Goal: Transaction & Acquisition: Purchase product/service

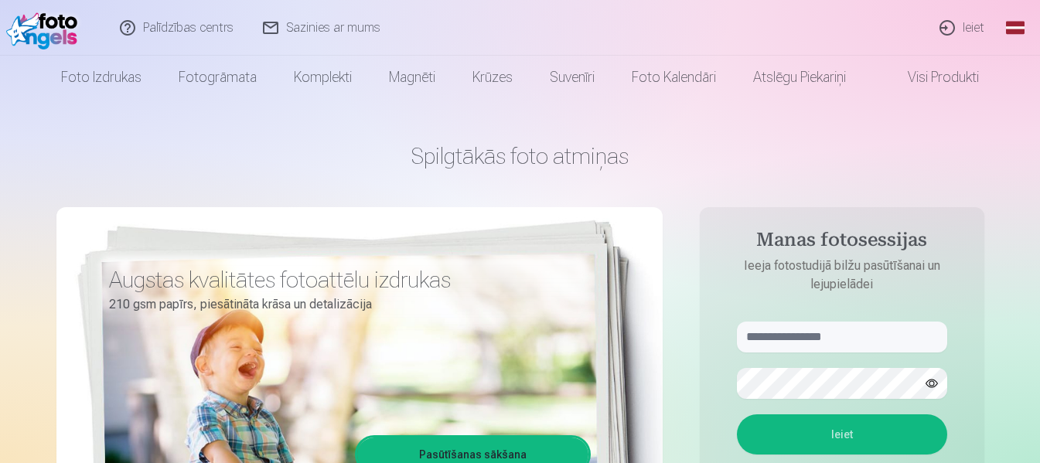
scroll to position [77, 0]
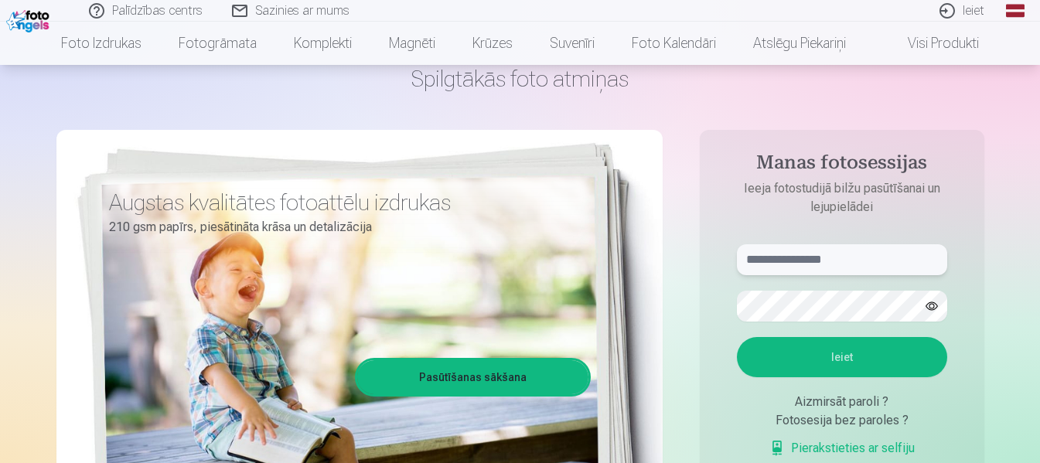
click at [885, 259] on input "text" at bounding box center [842, 259] width 210 height 31
type input "**********"
click at [813, 359] on button "Ieiet" at bounding box center [842, 357] width 210 height 40
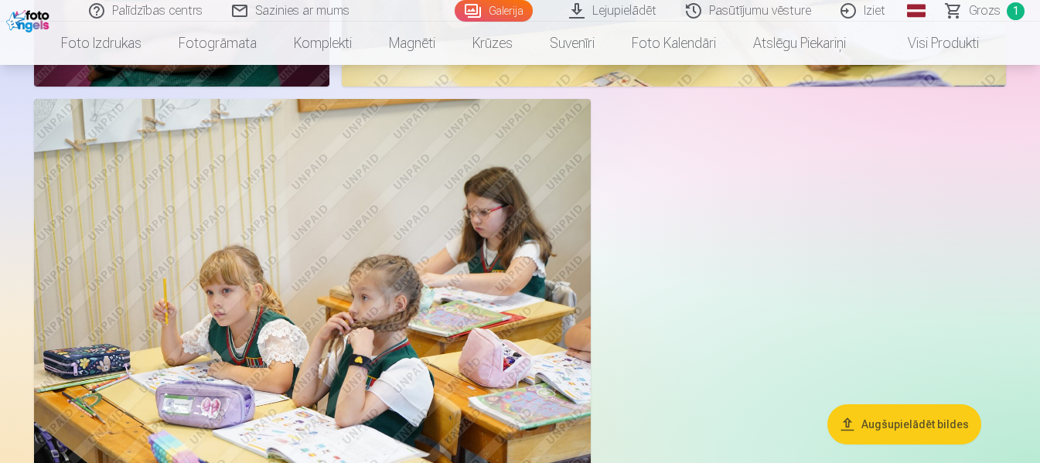
scroll to position [4718, 0]
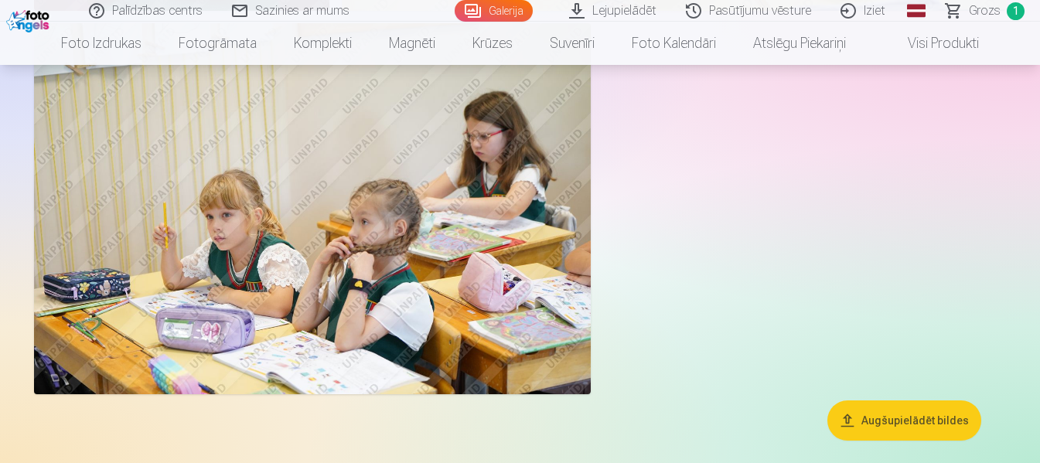
click at [888, 419] on button "Augšupielādēt bildes" at bounding box center [905, 421] width 154 height 40
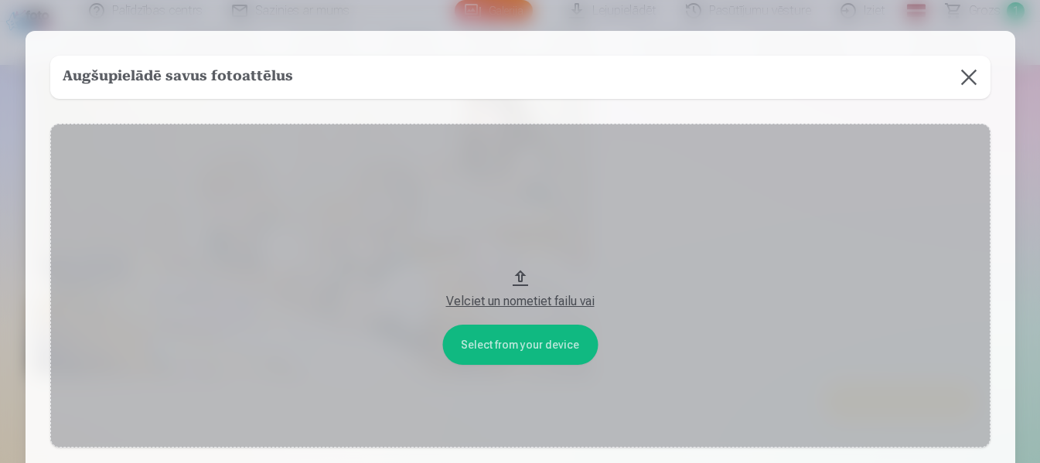
scroll to position [4735, 0]
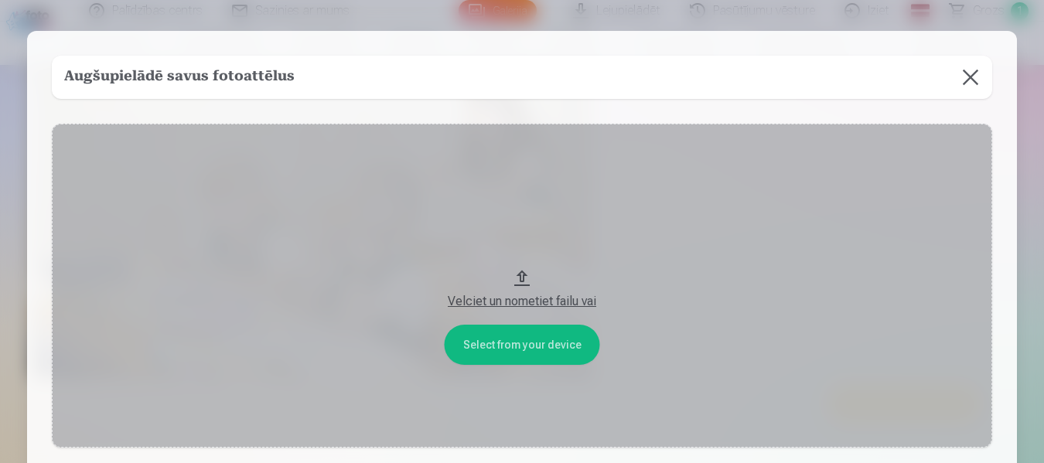
click at [533, 343] on button "Velciet un nometiet failu vai" at bounding box center [522, 286] width 941 height 324
click at [971, 79] on button at bounding box center [970, 77] width 43 height 43
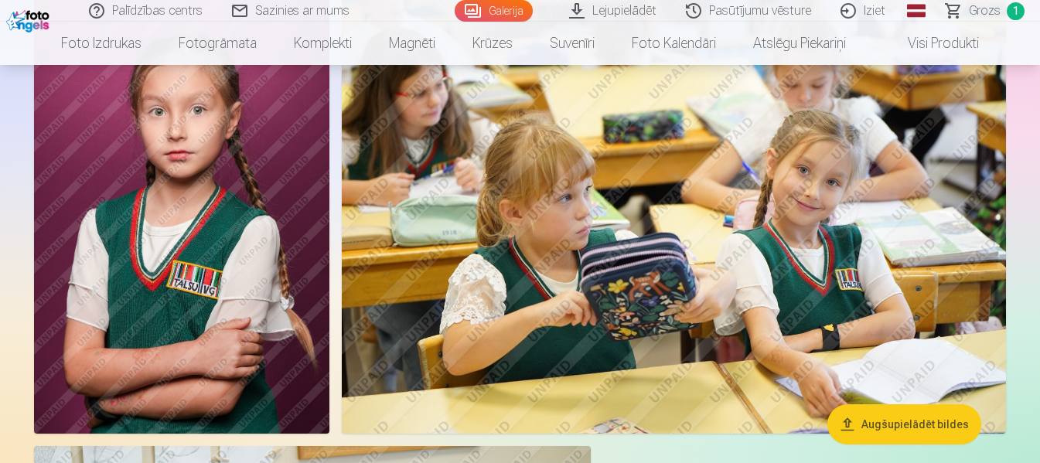
scroll to position [4270, 0]
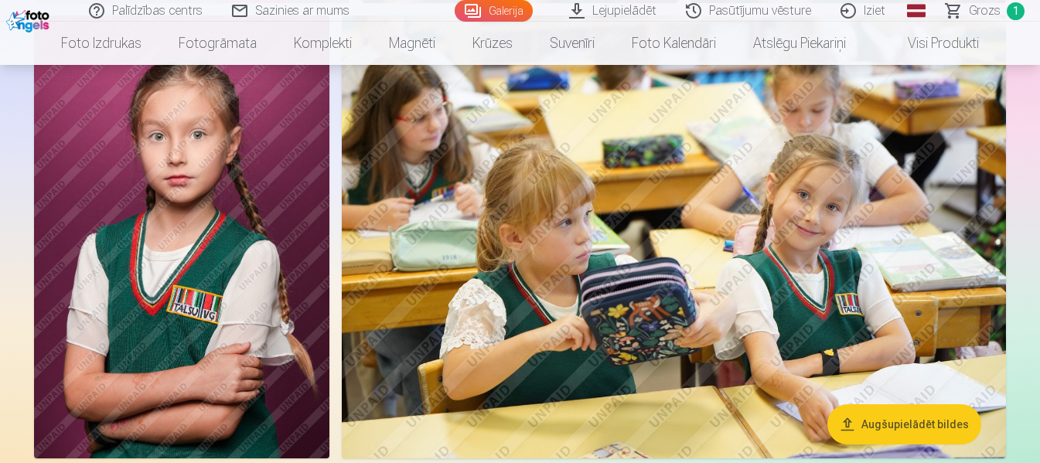
click at [1013, 16] on span "1" at bounding box center [1016, 11] width 18 height 18
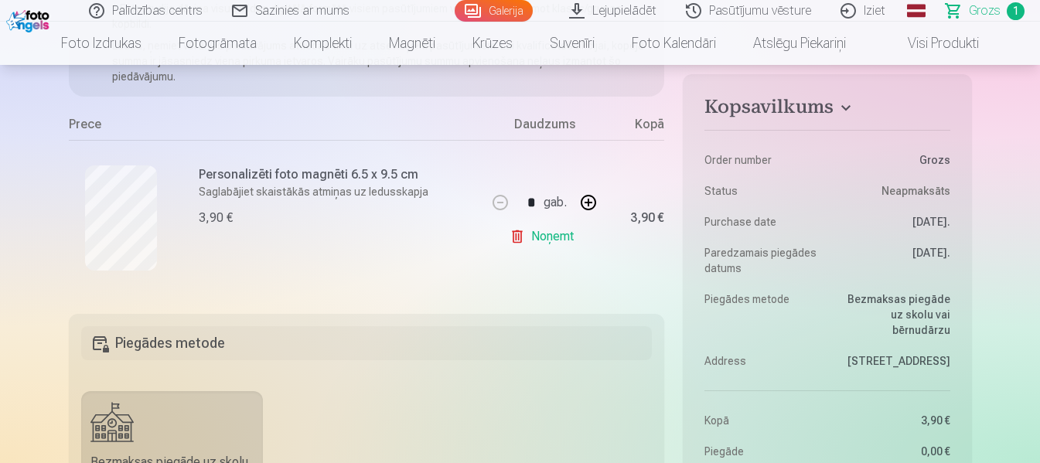
scroll to position [155, 0]
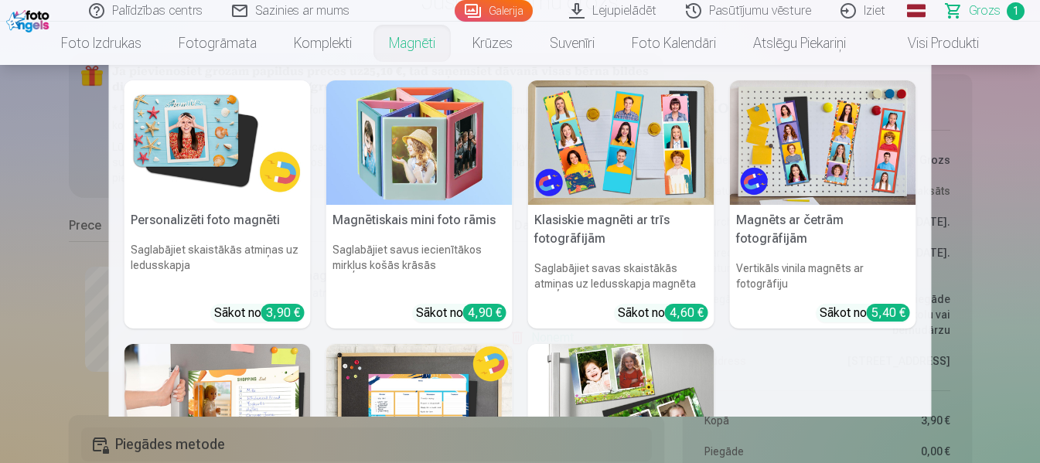
click at [414, 44] on link "Magnēti" at bounding box center [413, 43] width 84 height 43
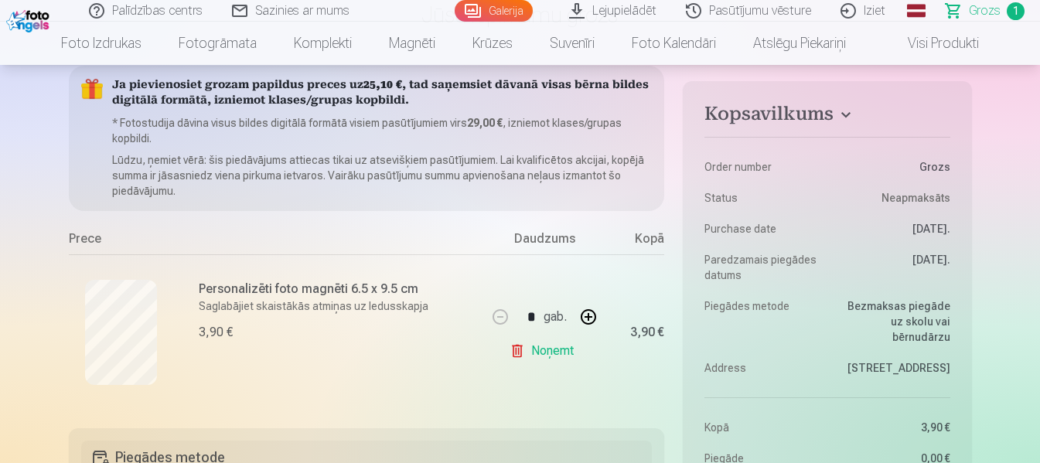
scroll to position [155, 0]
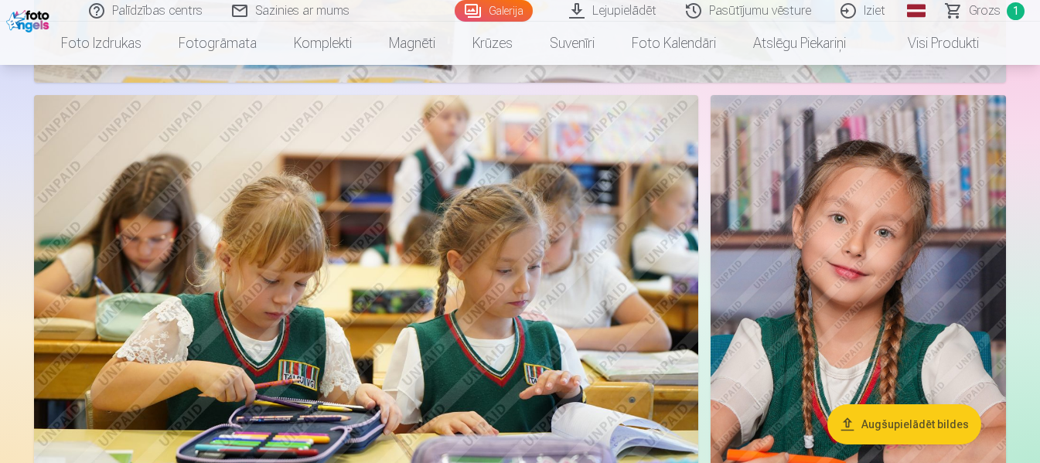
scroll to position [3326, 0]
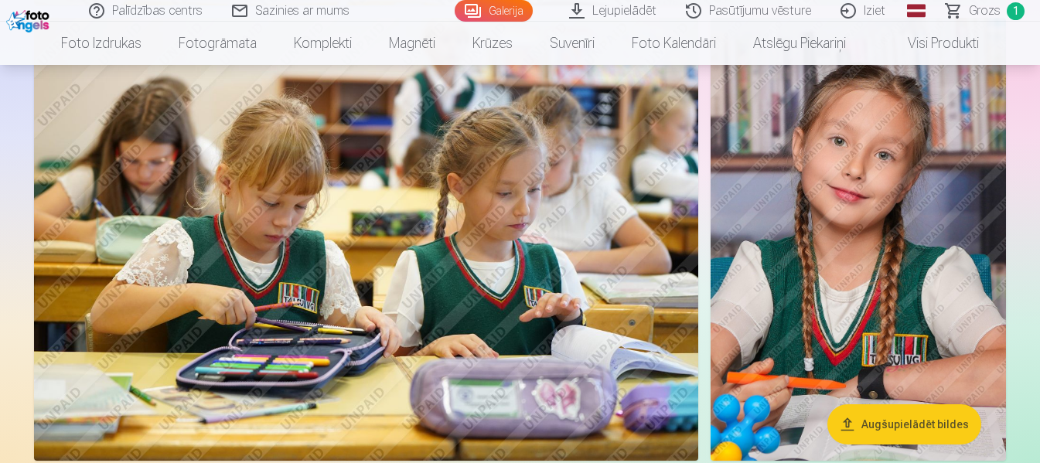
click at [831, 244] on img at bounding box center [858, 239] width 295 height 443
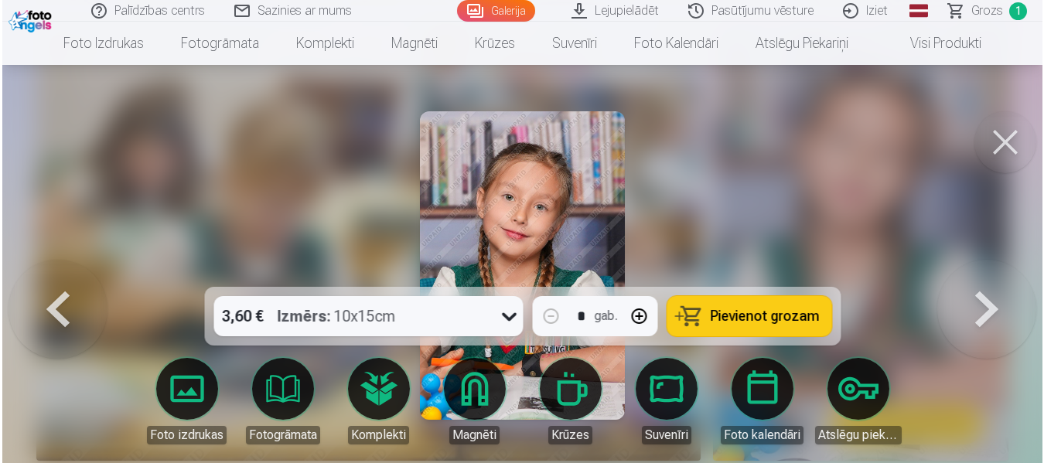
scroll to position [3335, 0]
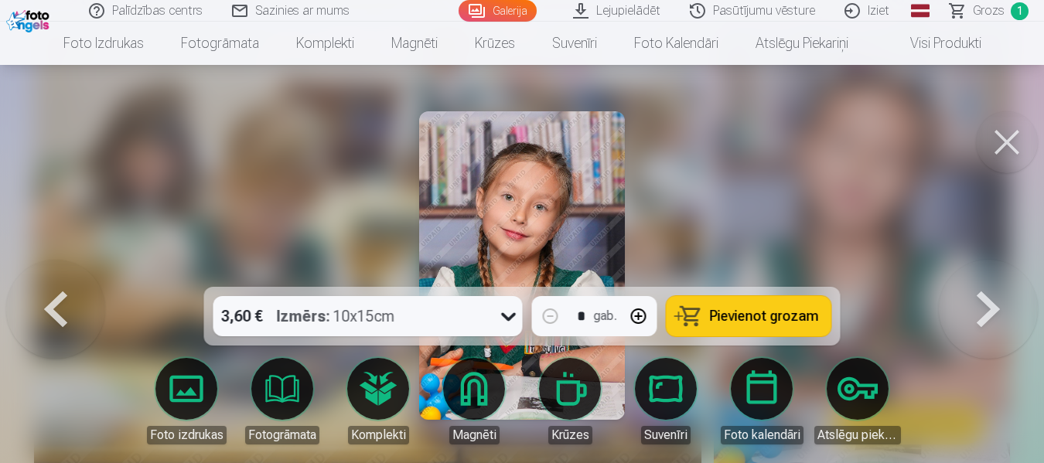
click at [1010, 148] on button at bounding box center [1007, 142] width 62 height 62
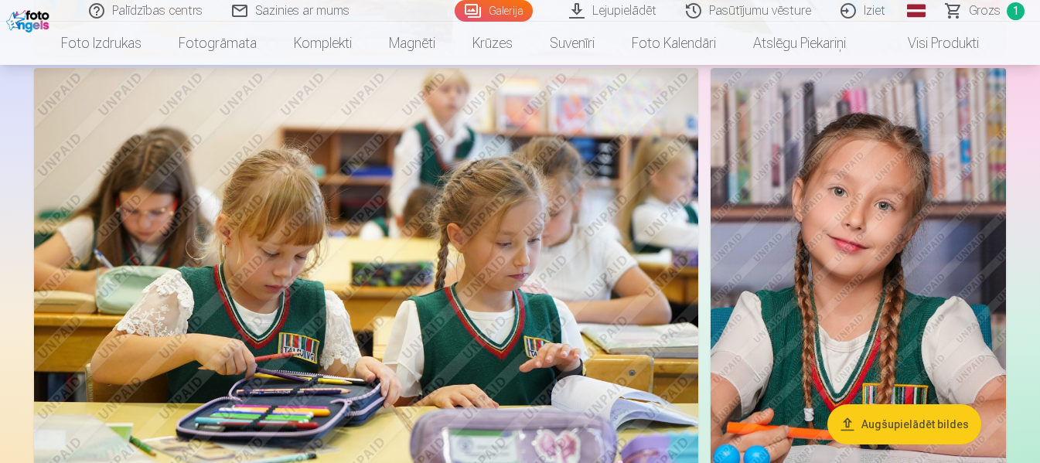
scroll to position [3326, 0]
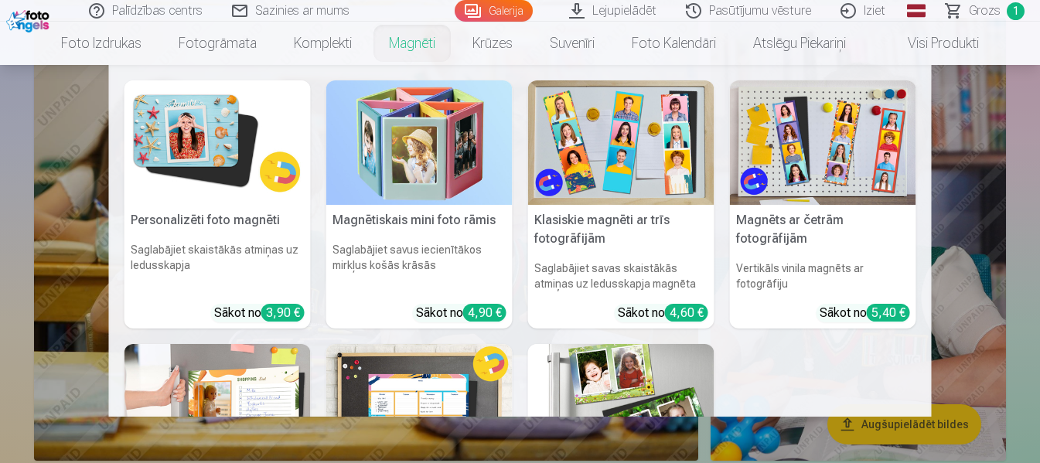
click at [409, 46] on link "Magnēti" at bounding box center [413, 43] width 84 height 43
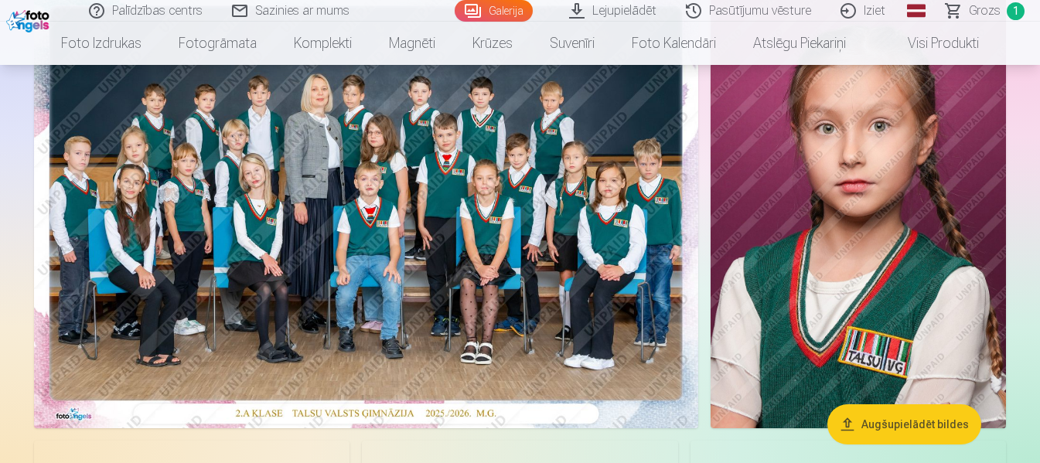
scroll to position [152, 0]
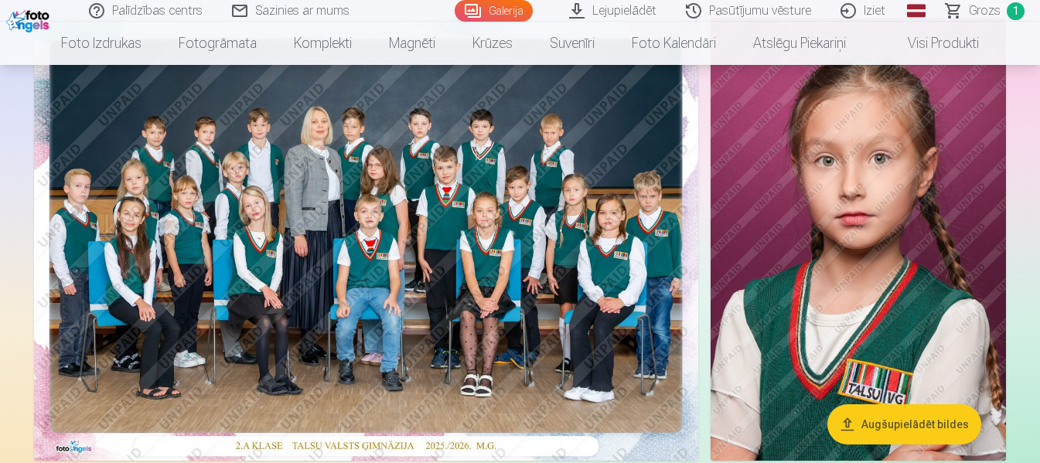
click at [832, 291] on img at bounding box center [858, 239] width 295 height 443
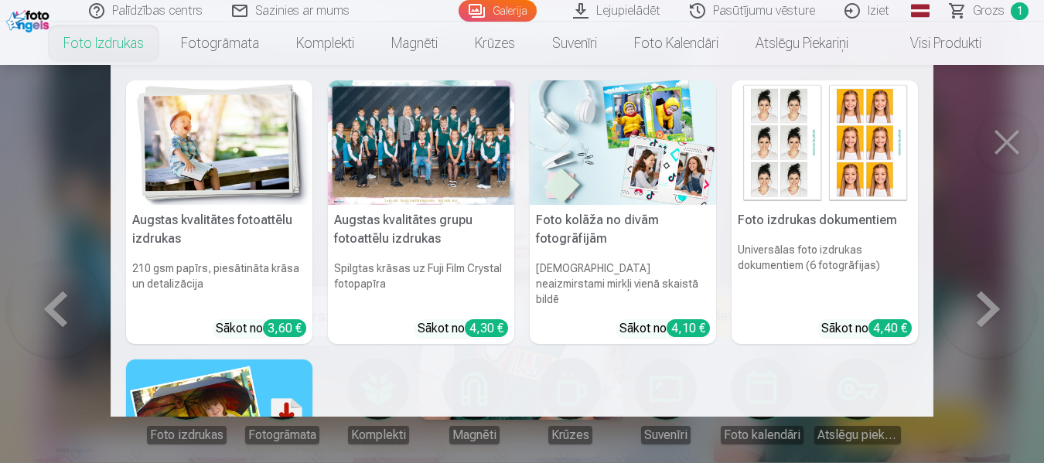
click at [1011, 144] on nav "Augstas kvalitātes fotoattēlu izdrukas 210 gsm papīrs, piesātināta krāsa un det…" at bounding box center [522, 241] width 1044 height 352
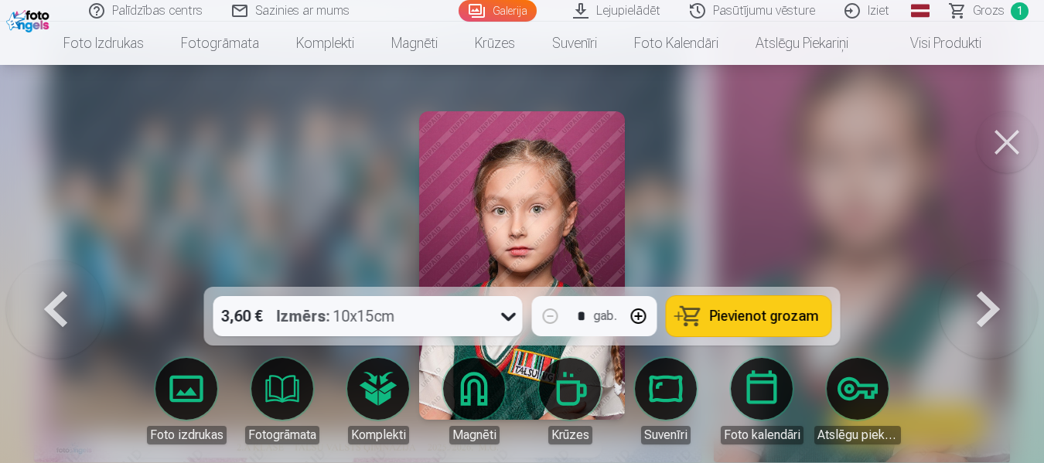
click at [999, 141] on button at bounding box center [1007, 142] width 62 height 62
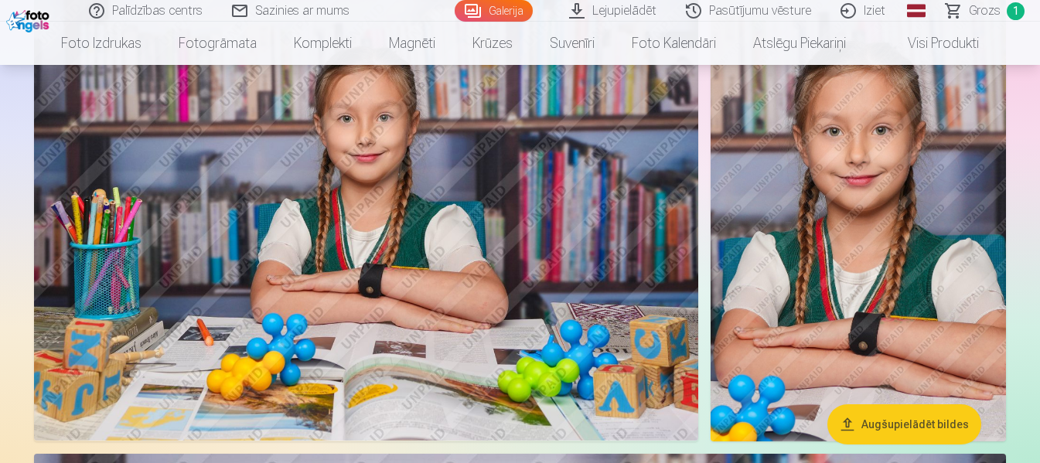
scroll to position [2241, 0]
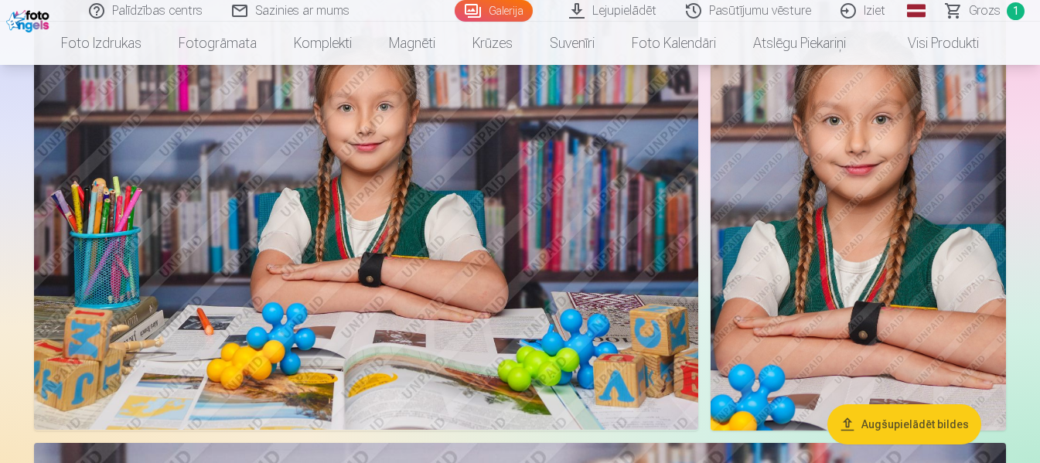
click at [866, 251] on img at bounding box center [858, 209] width 295 height 443
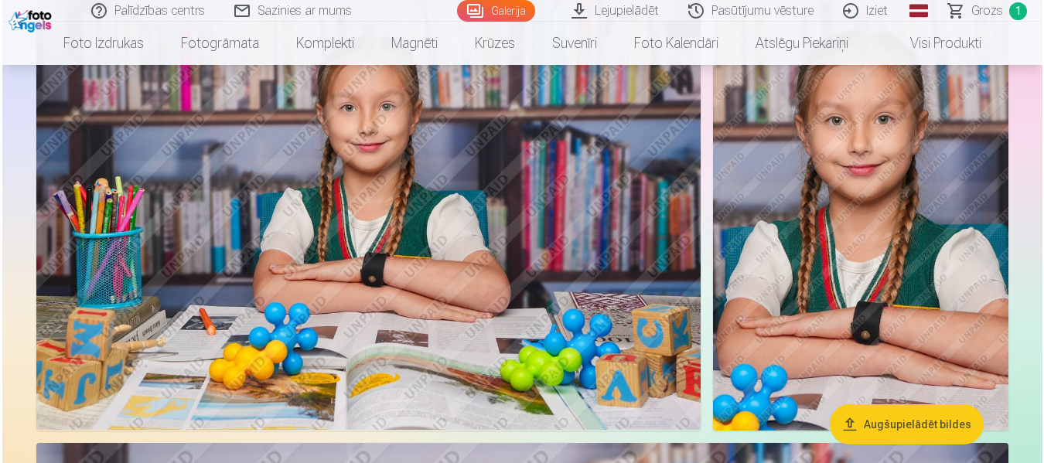
scroll to position [2249, 0]
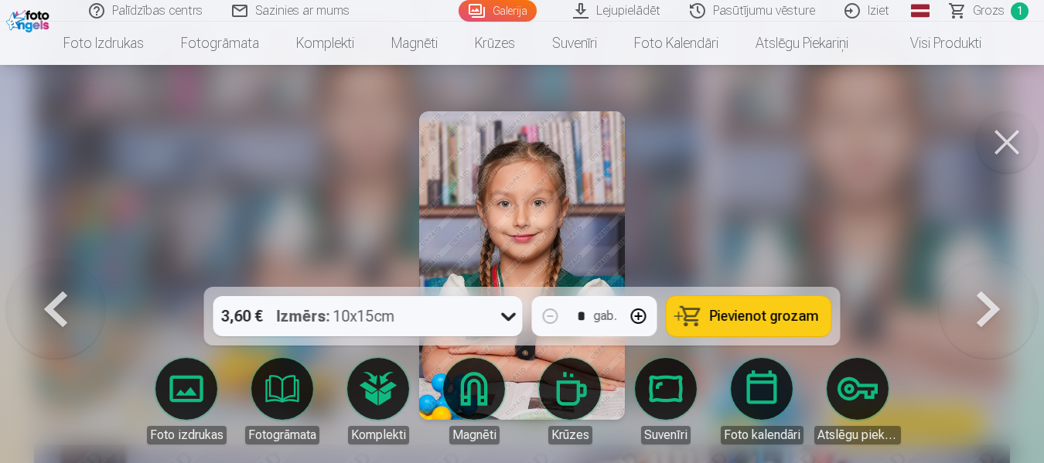
click at [1003, 144] on button at bounding box center [1007, 142] width 62 height 62
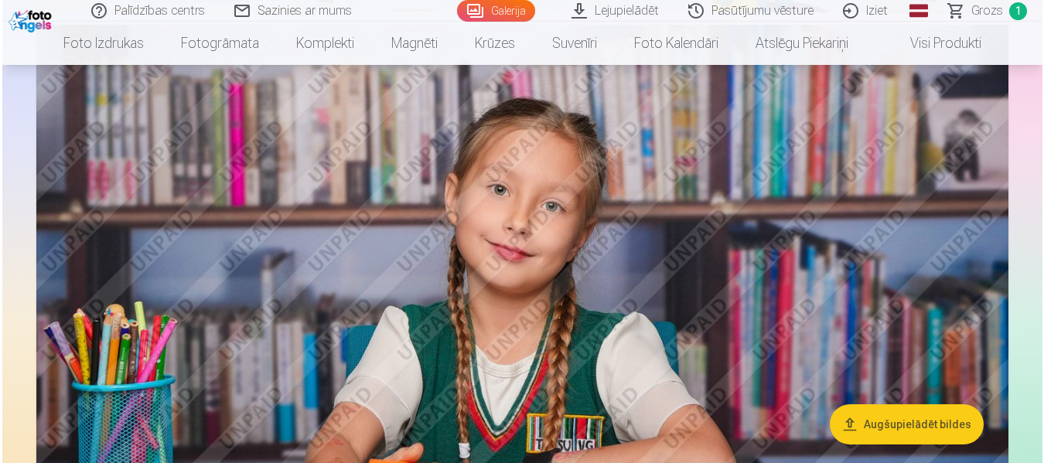
scroll to position [2705, 0]
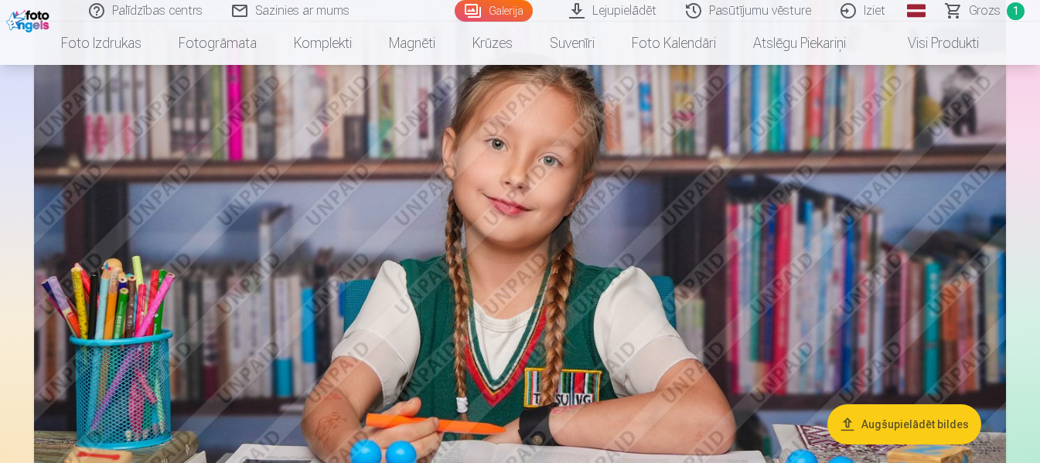
click at [797, 297] on img at bounding box center [520, 303] width 972 height 648
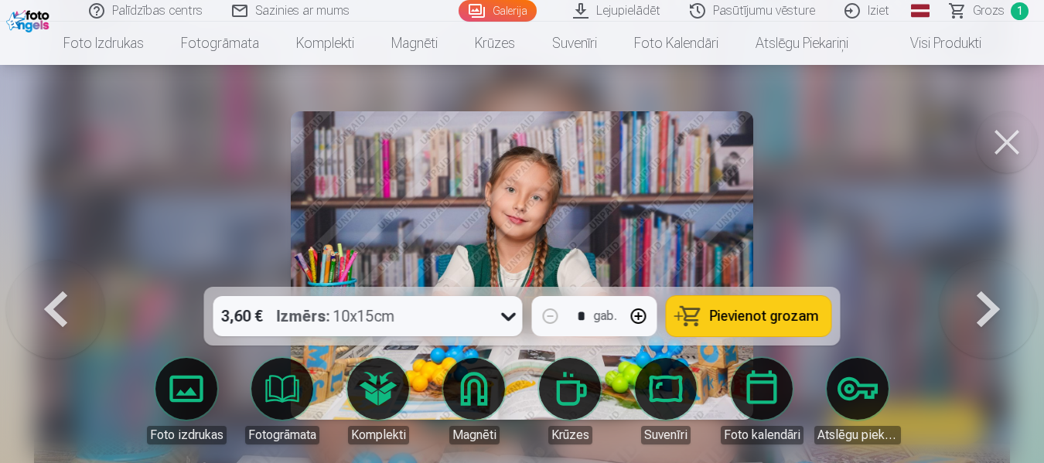
click at [1002, 139] on button at bounding box center [1007, 142] width 62 height 62
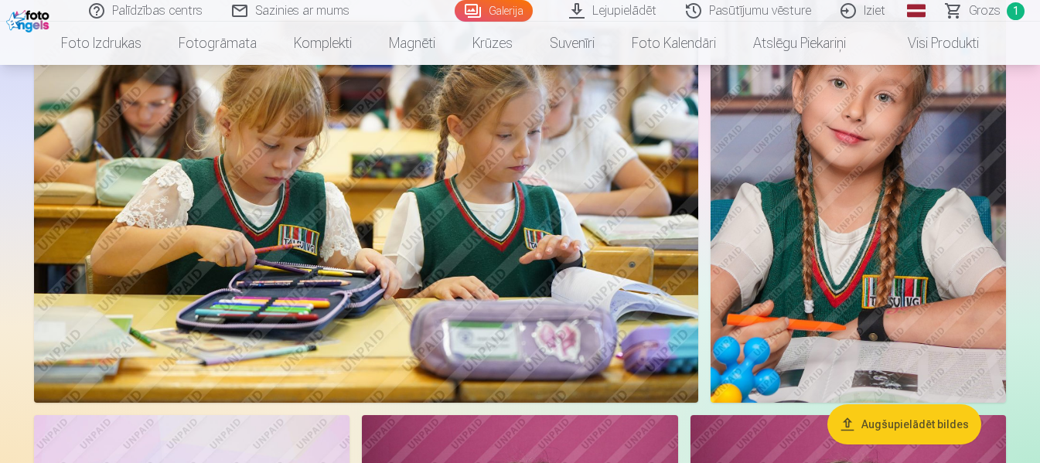
scroll to position [3392, 0]
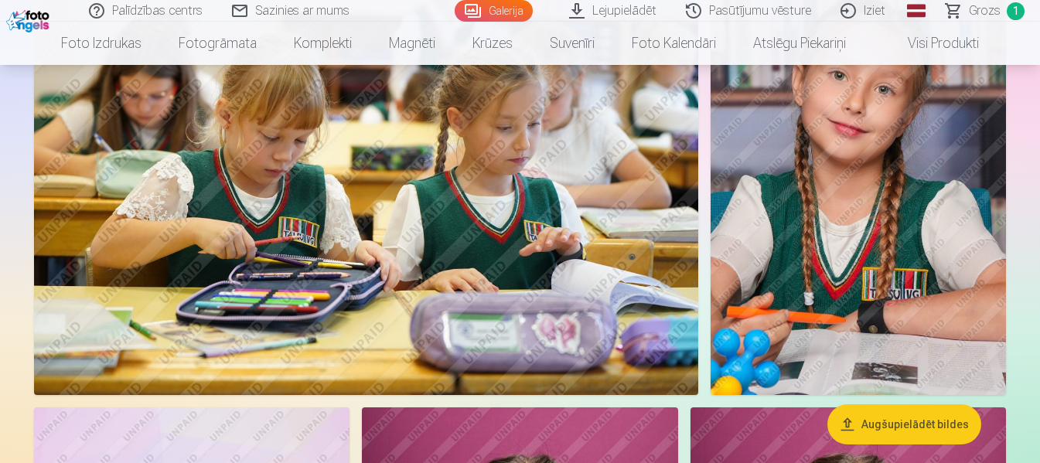
click at [828, 248] on img at bounding box center [858, 173] width 295 height 443
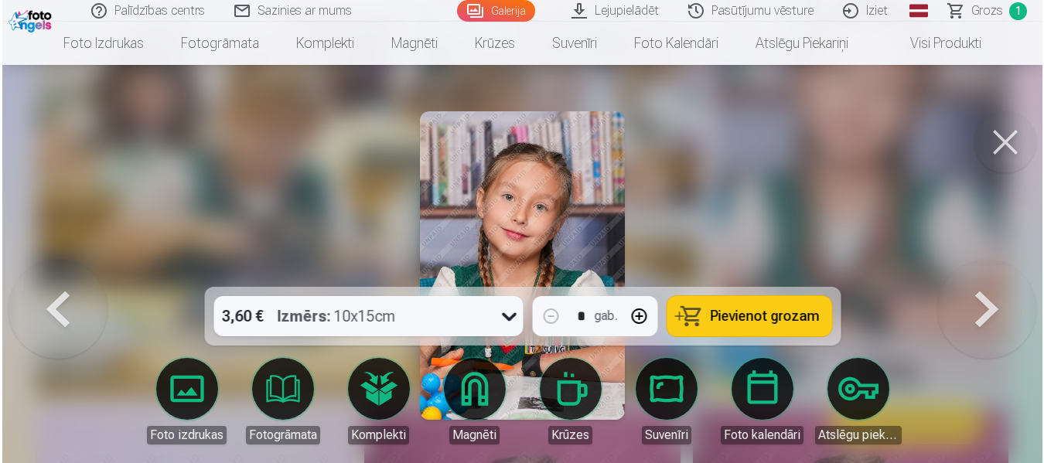
scroll to position [3404, 0]
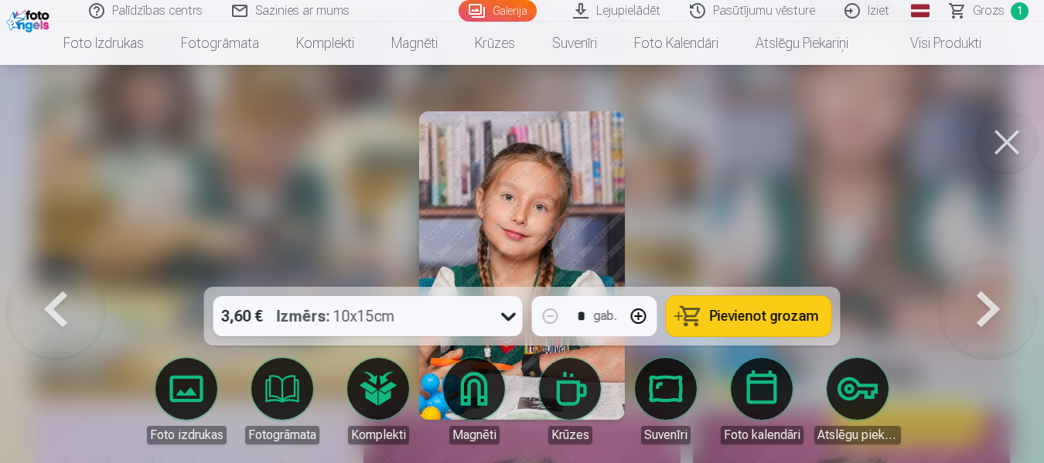
click at [1002, 142] on button at bounding box center [1007, 142] width 62 height 62
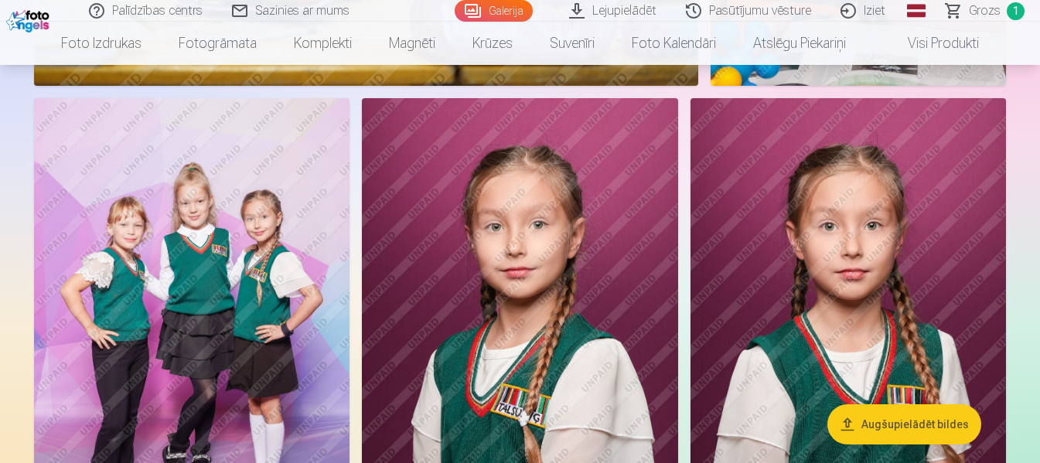
scroll to position [3779, 0]
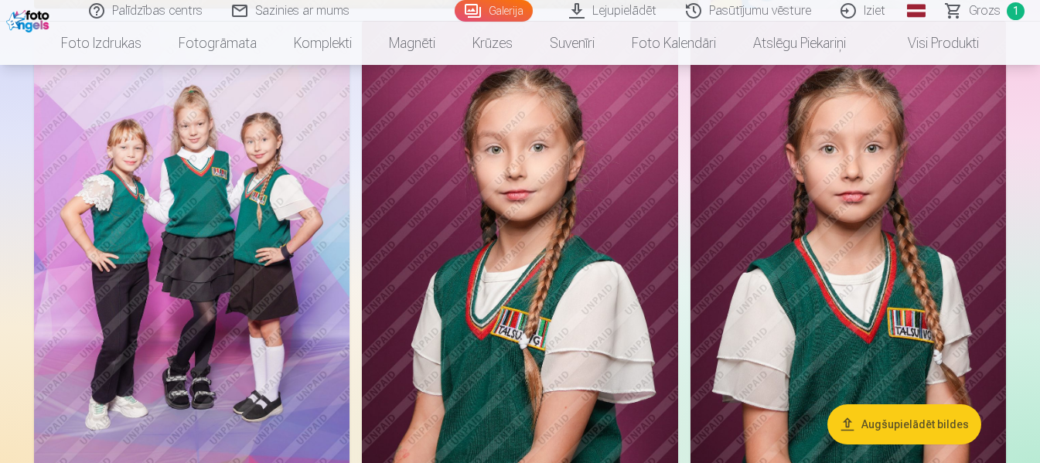
click at [572, 269] on img at bounding box center [520, 258] width 316 height 474
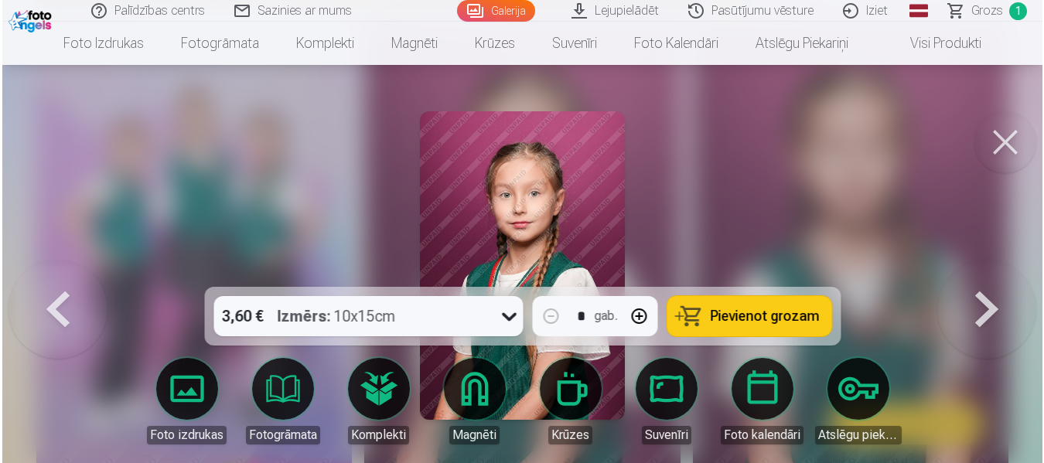
scroll to position [3791, 0]
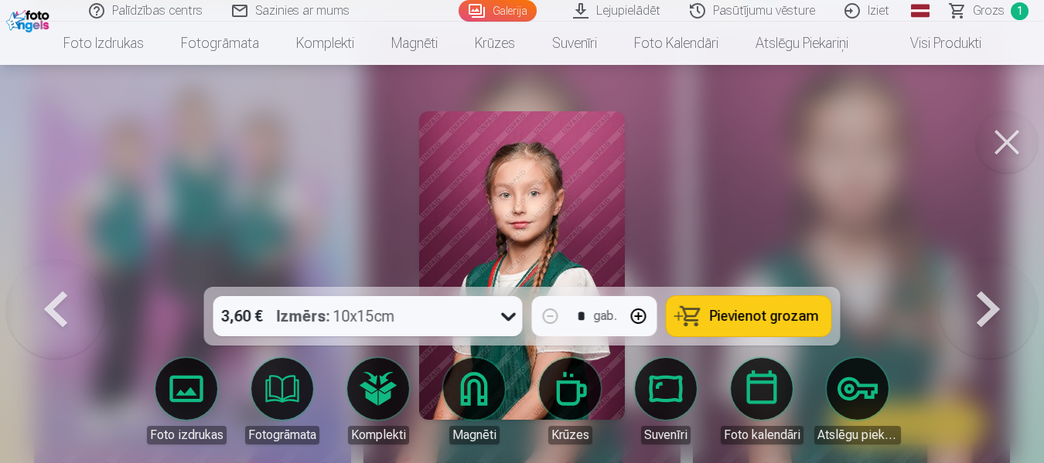
click at [1009, 140] on button at bounding box center [1007, 142] width 62 height 62
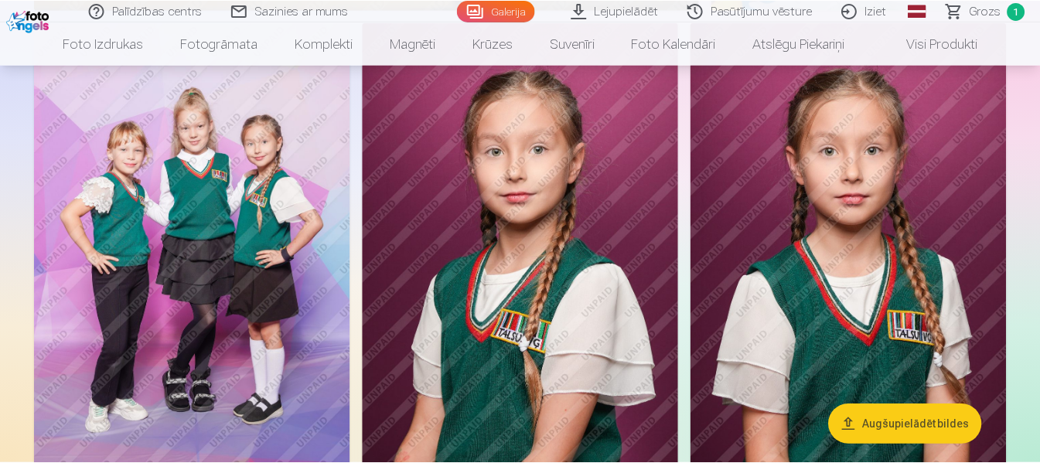
scroll to position [3779, 0]
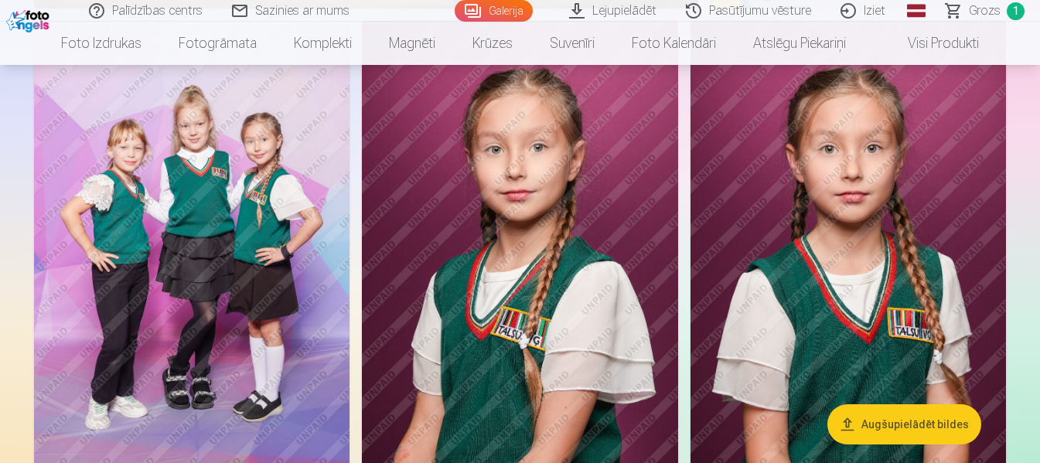
click at [824, 304] on img at bounding box center [849, 258] width 316 height 474
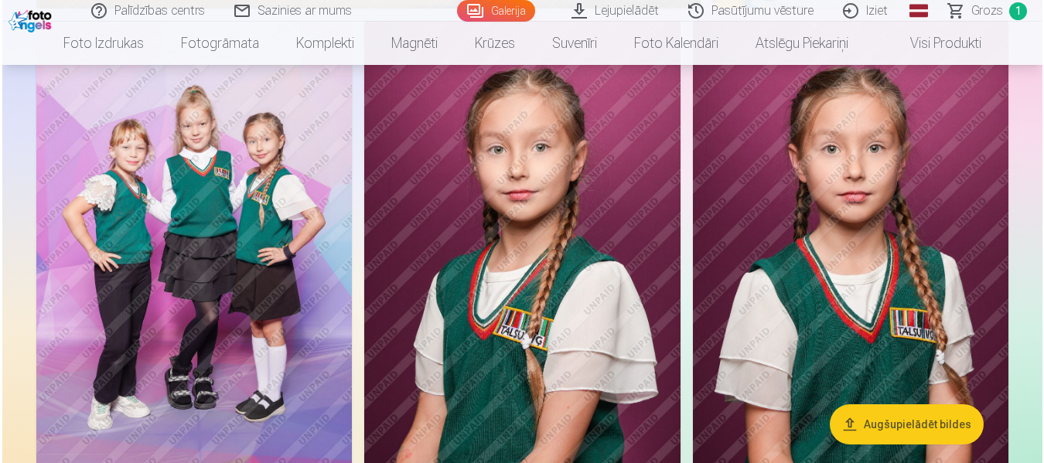
scroll to position [3791, 0]
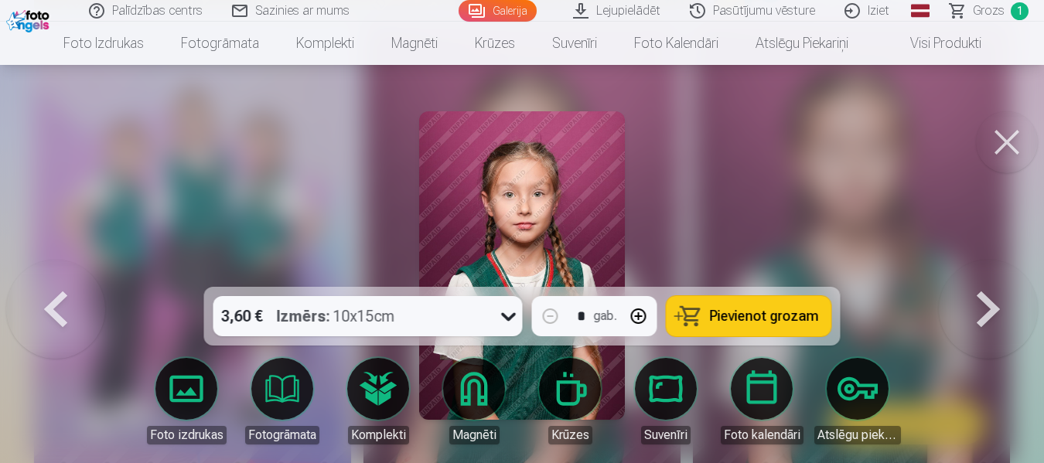
click at [999, 143] on button at bounding box center [1007, 142] width 62 height 62
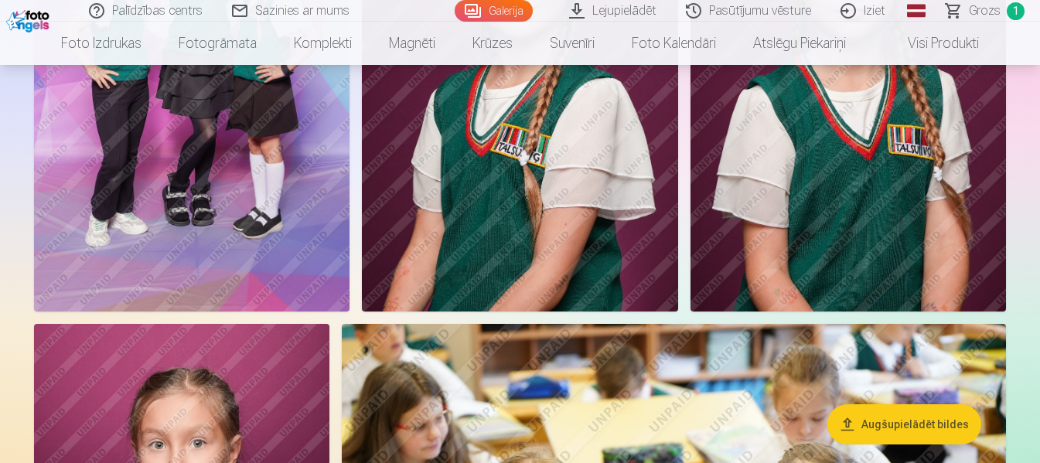
scroll to position [3933, 0]
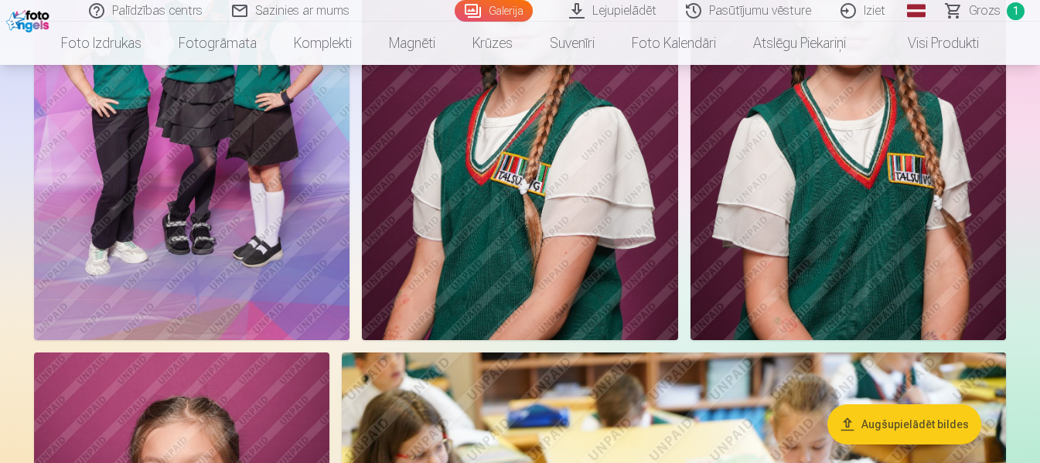
click at [986, 13] on span "Grozs" at bounding box center [985, 11] width 32 height 19
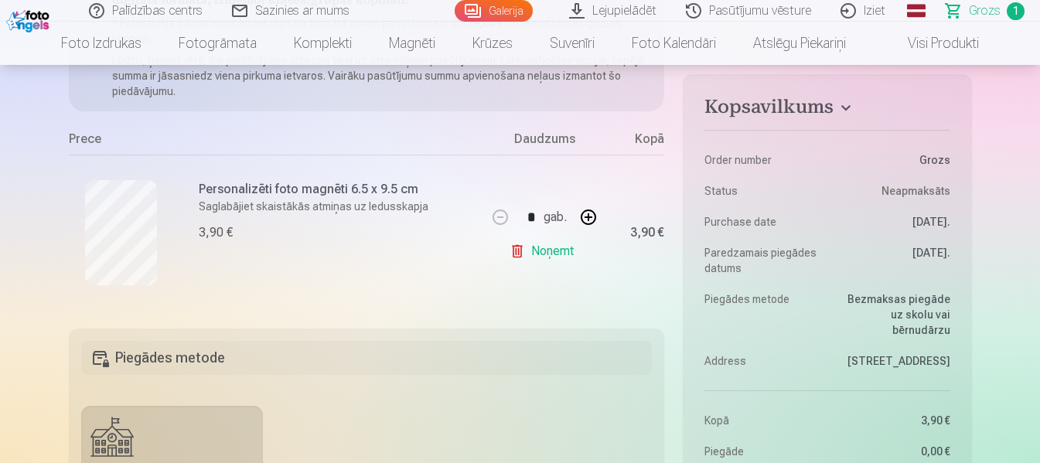
scroll to position [232, 0]
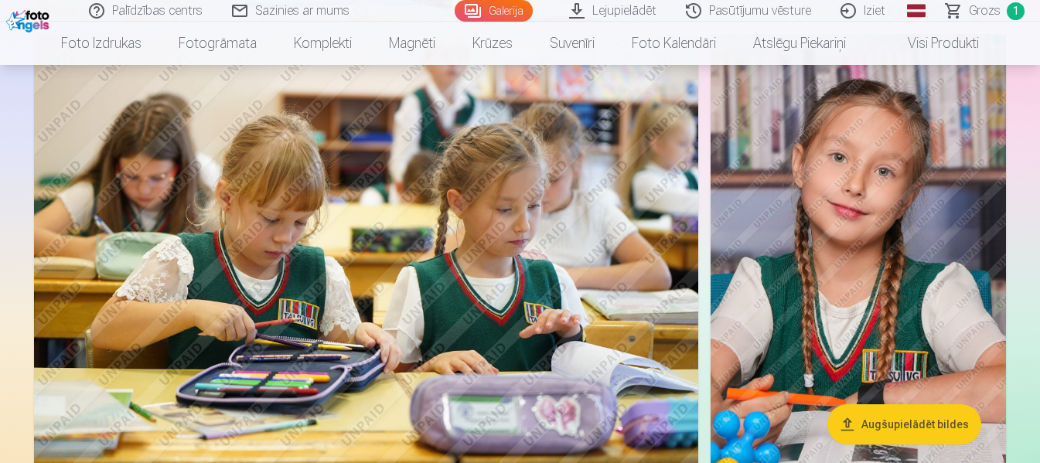
scroll to position [3237, 0]
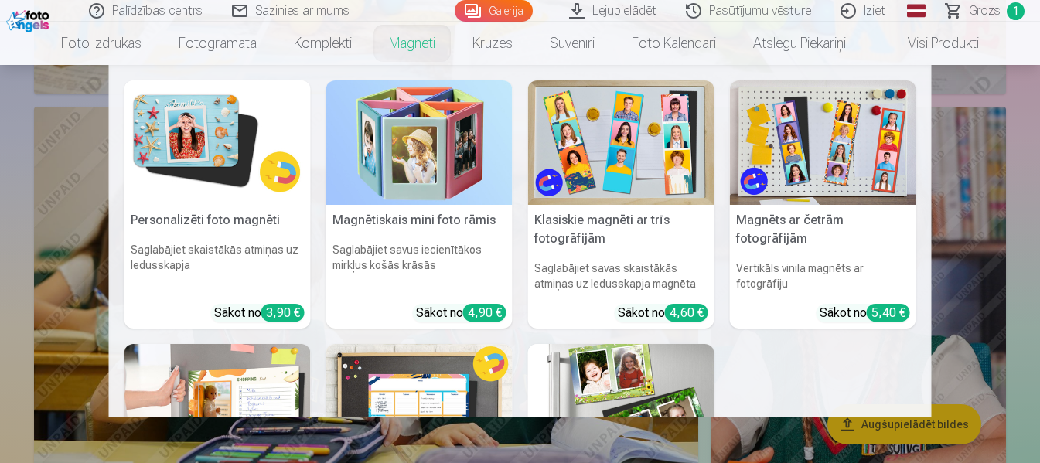
click at [407, 48] on link "Magnēti" at bounding box center [413, 43] width 84 height 43
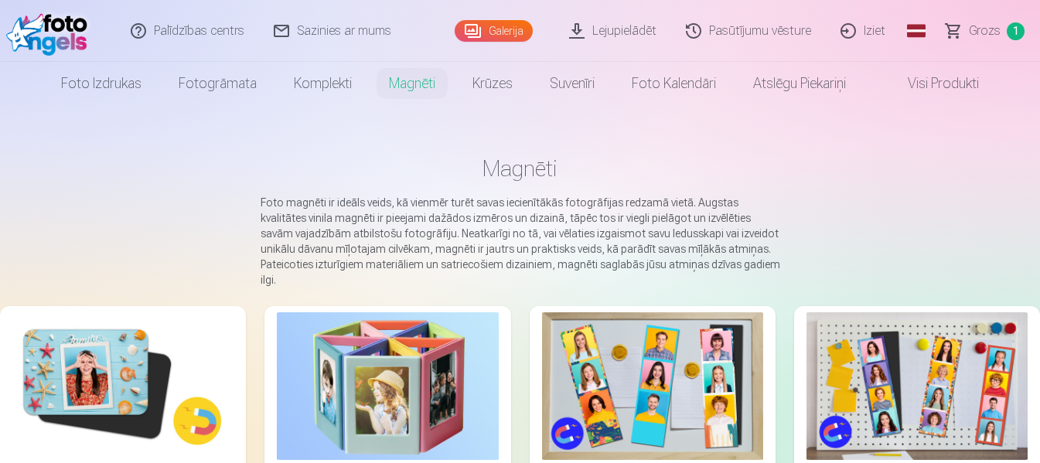
click at [1017, 33] on span "1" at bounding box center [1016, 31] width 18 height 18
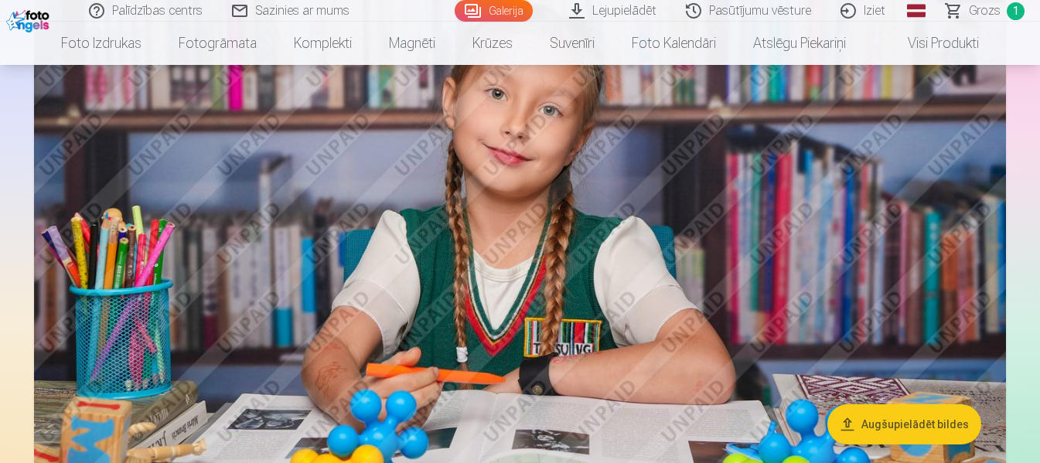
scroll to position [2707, 0]
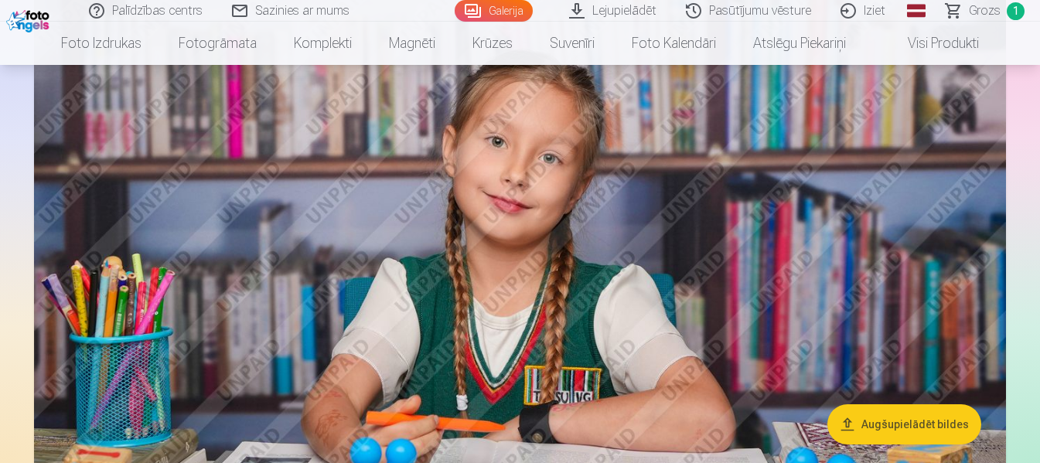
click at [1014, 10] on span "1" at bounding box center [1016, 11] width 18 height 18
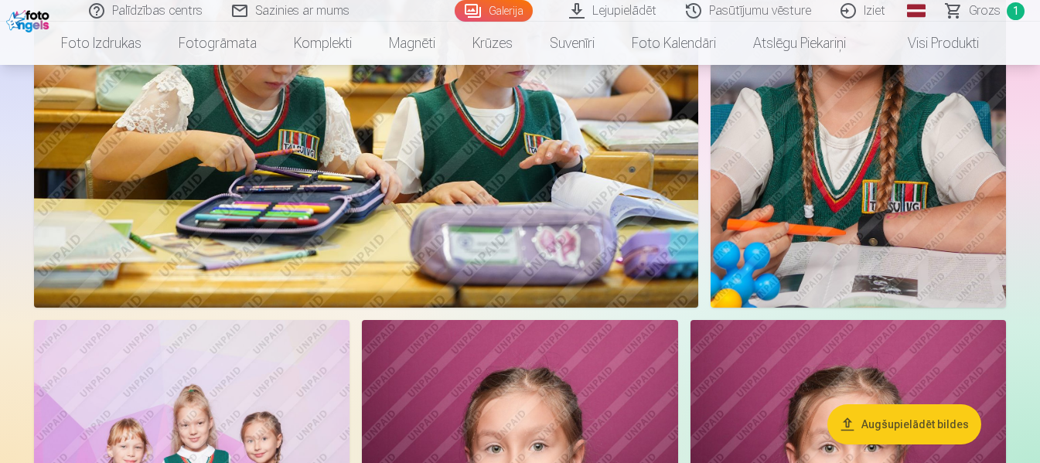
scroll to position [3481, 0]
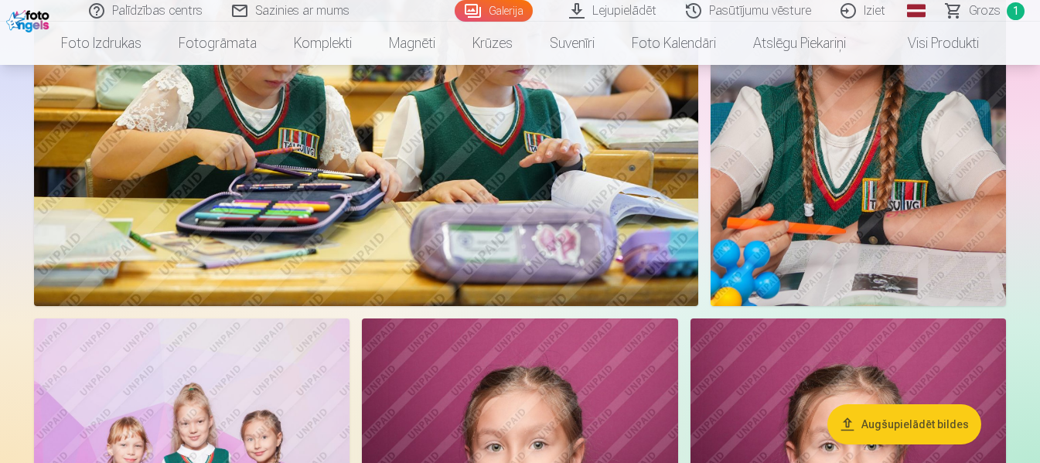
drag, startPoint x: 614, startPoint y: 297, endPoint x: 590, endPoint y: 376, distance: 82.5
drag, startPoint x: 590, startPoint y: 376, endPoint x: 942, endPoint y: 167, distance: 409.2
click at [942, 167] on img at bounding box center [858, 84] width 295 height 443
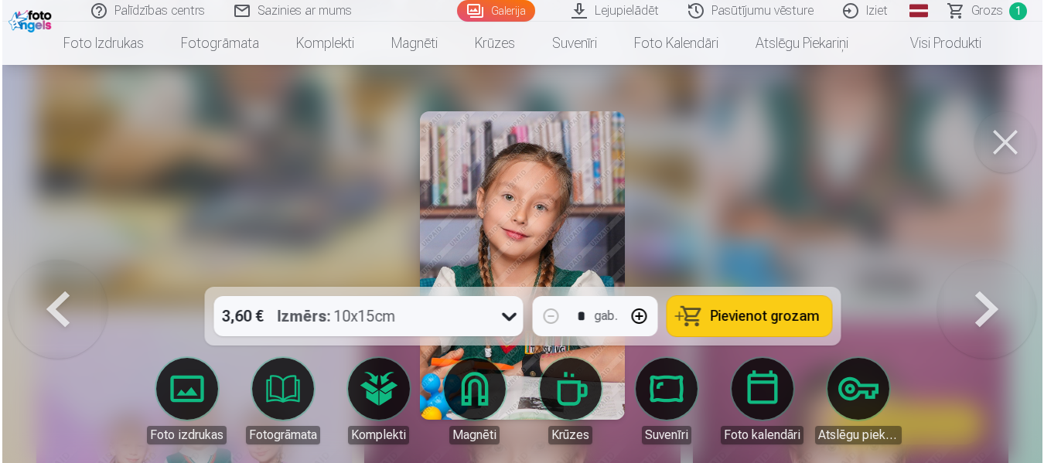
scroll to position [3493, 0]
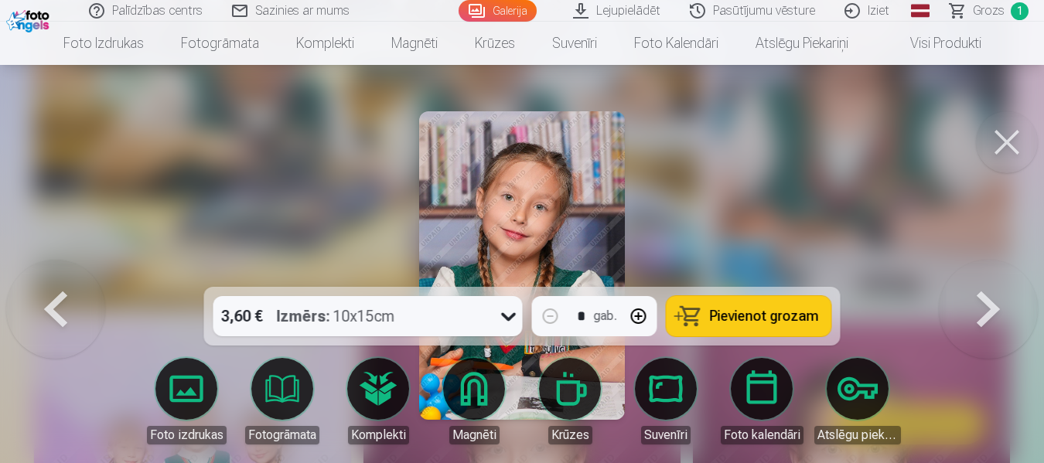
click at [1002, 150] on button at bounding box center [1007, 142] width 62 height 62
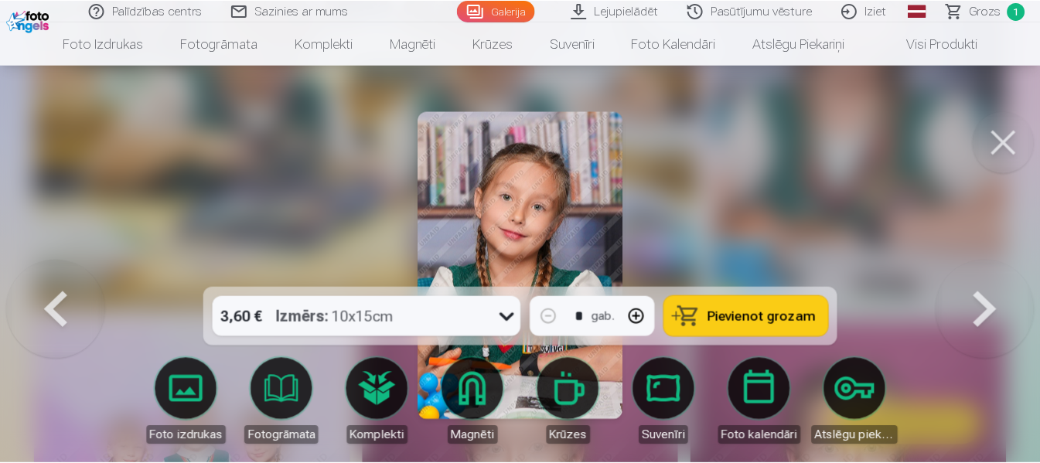
scroll to position [3481, 0]
